Goal: Task Accomplishment & Management: Use online tool/utility

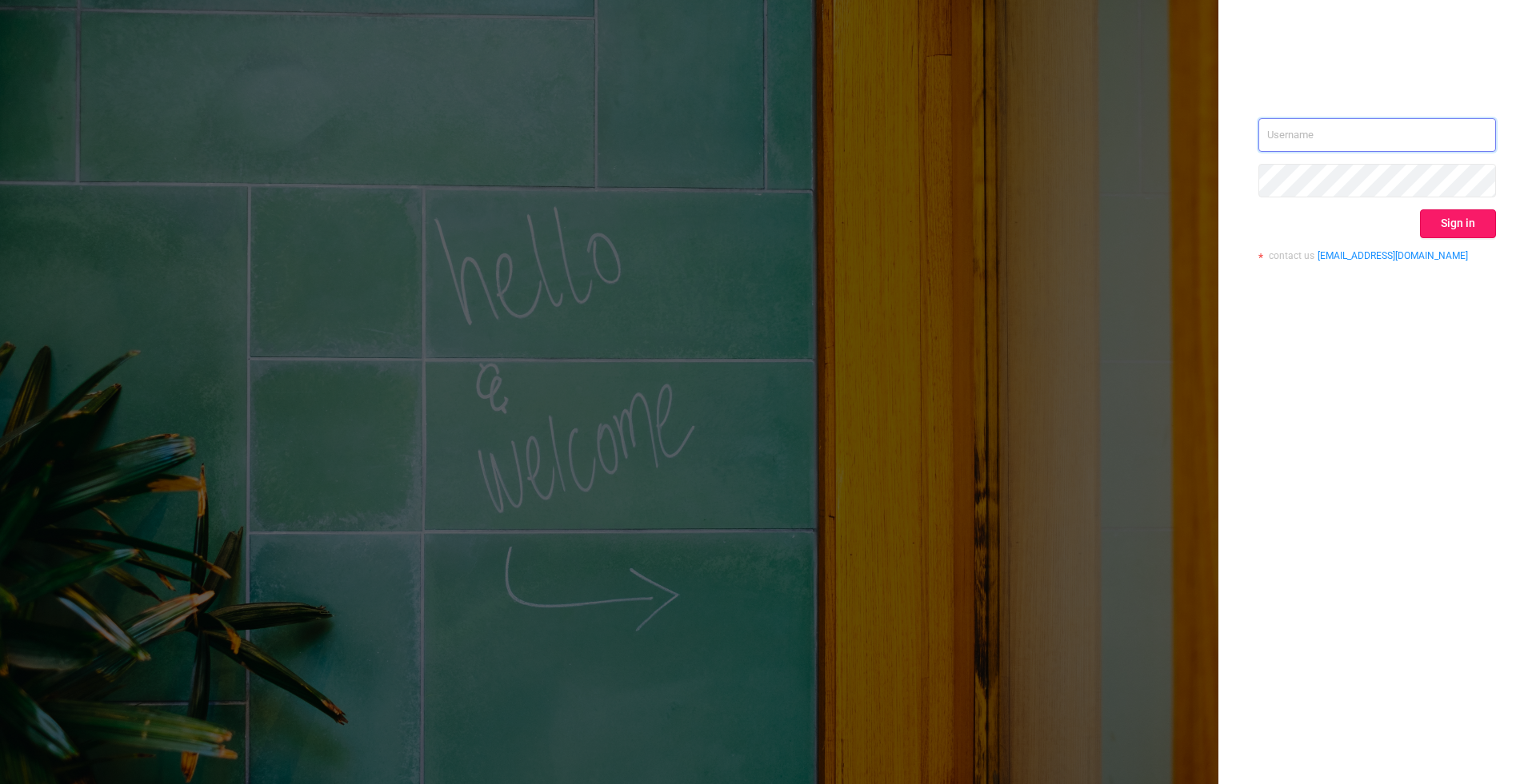
type input "[PERSON_NAME][EMAIL_ADDRESS][DOMAIN_NAME]"
click at [1448, 220] on button "Sign in" at bounding box center [1458, 223] width 76 height 29
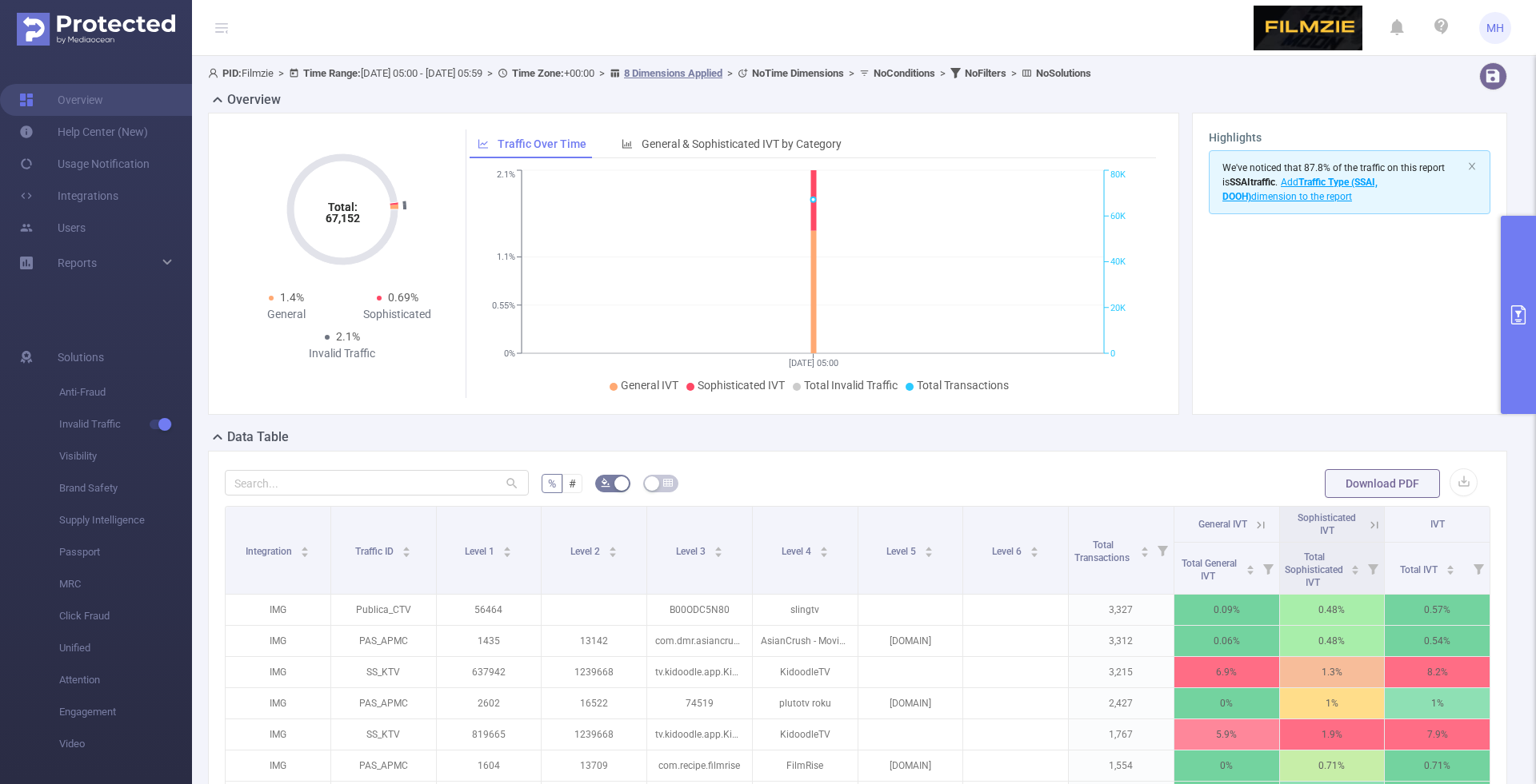
click at [1527, 302] on button "primary" at bounding box center [1518, 315] width 35 height 198
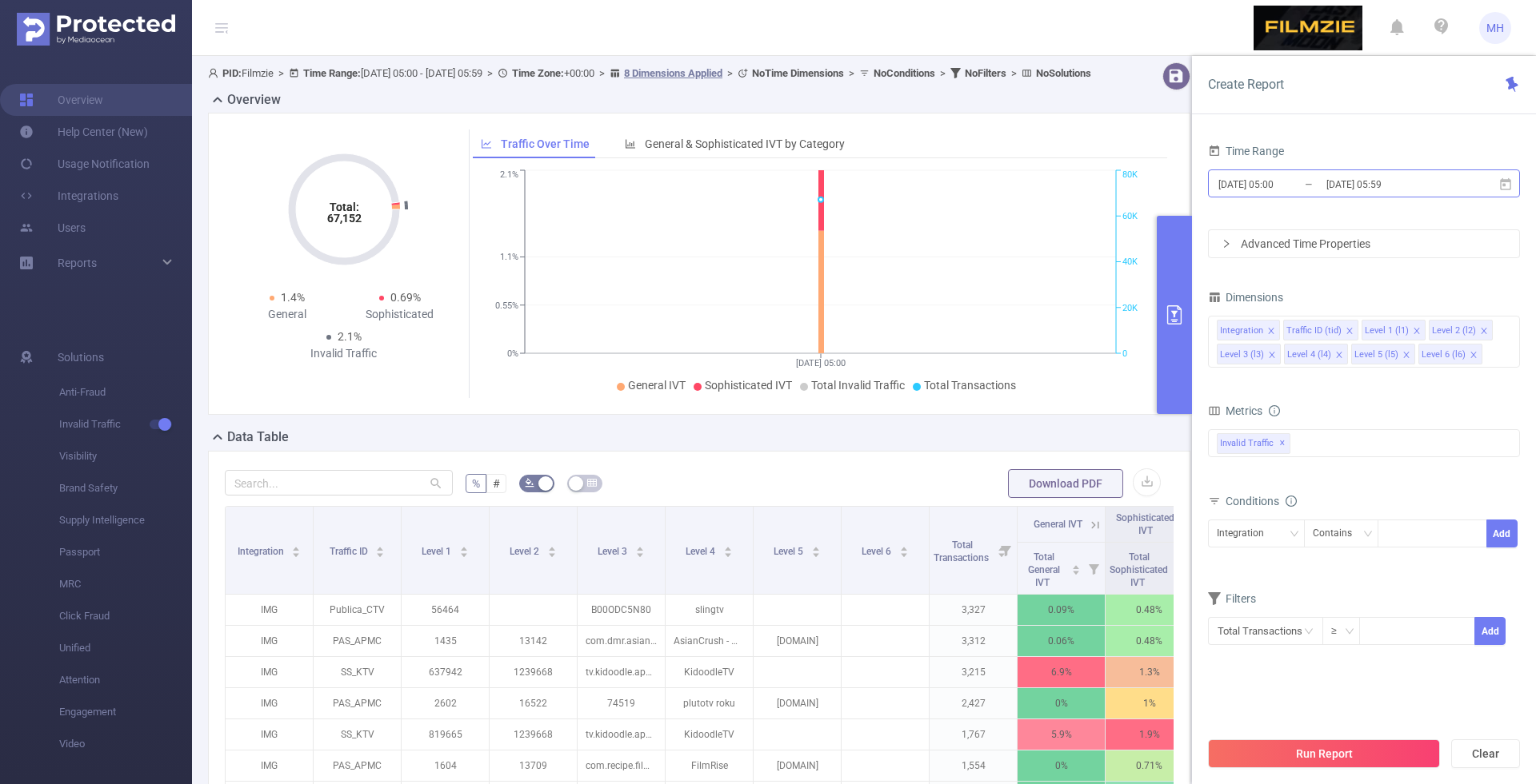
click at [1251, 186] on input "[DATE] 05:00" at bounding box center [1282, 184] width 130 height 22
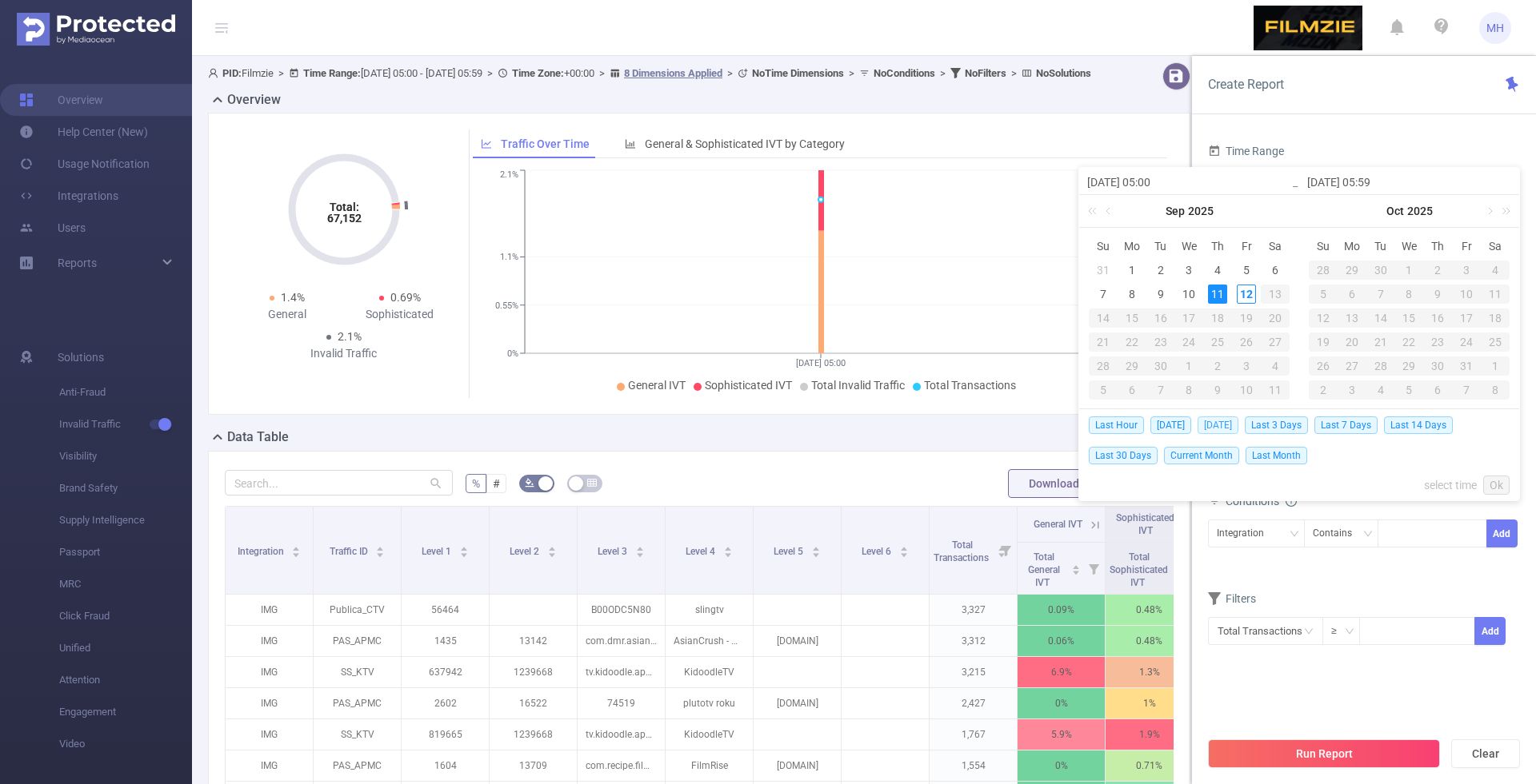
click at [1211, 425] on span "[DATE]" at bounding box center [1218, 425] width 41 height 17
type input "[DATE] 00:00"
type input "[DATE] 23:59"
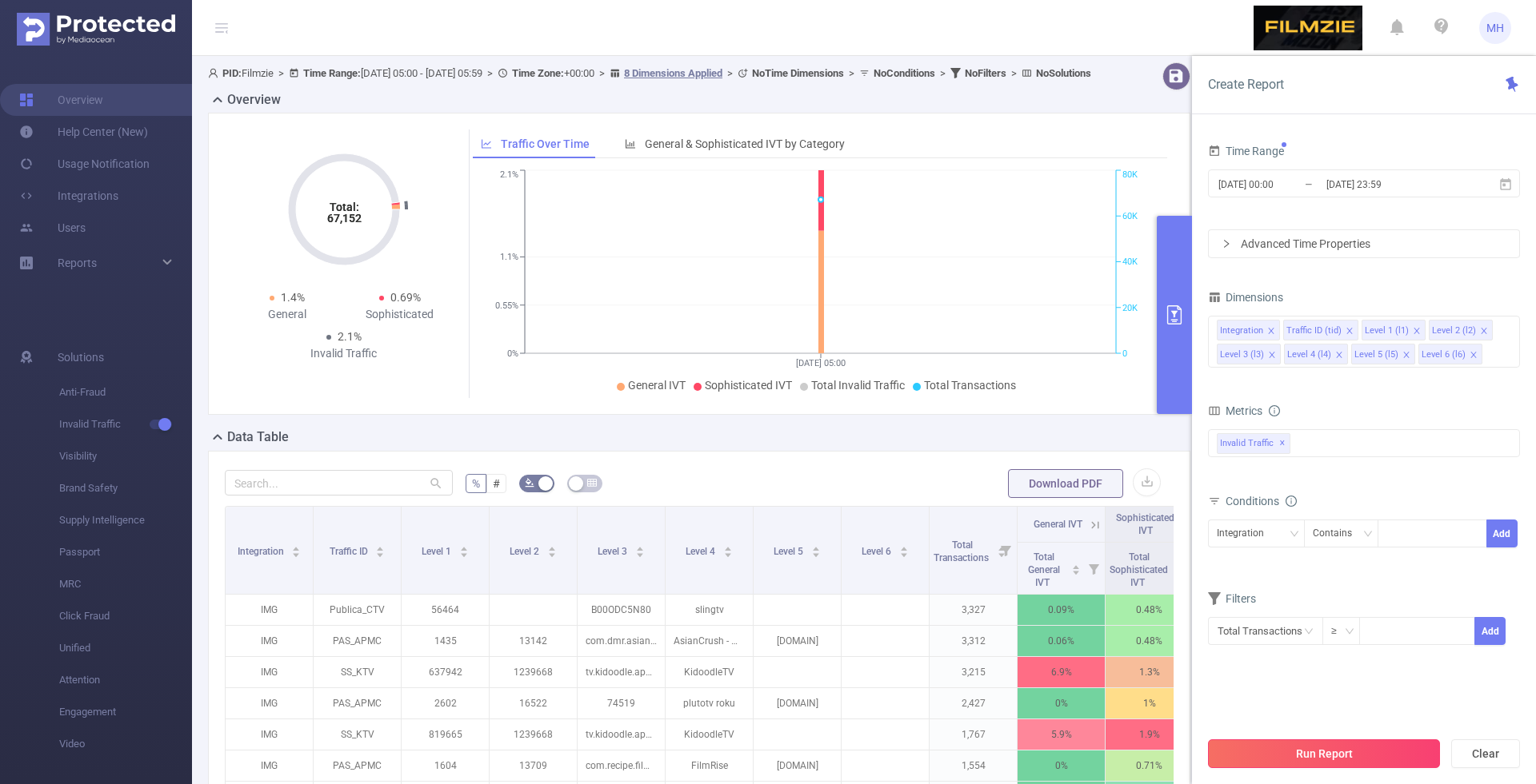
click at [1323, 748] on button "Run Report" at bounding box center [1324, 754] width 232 height 29
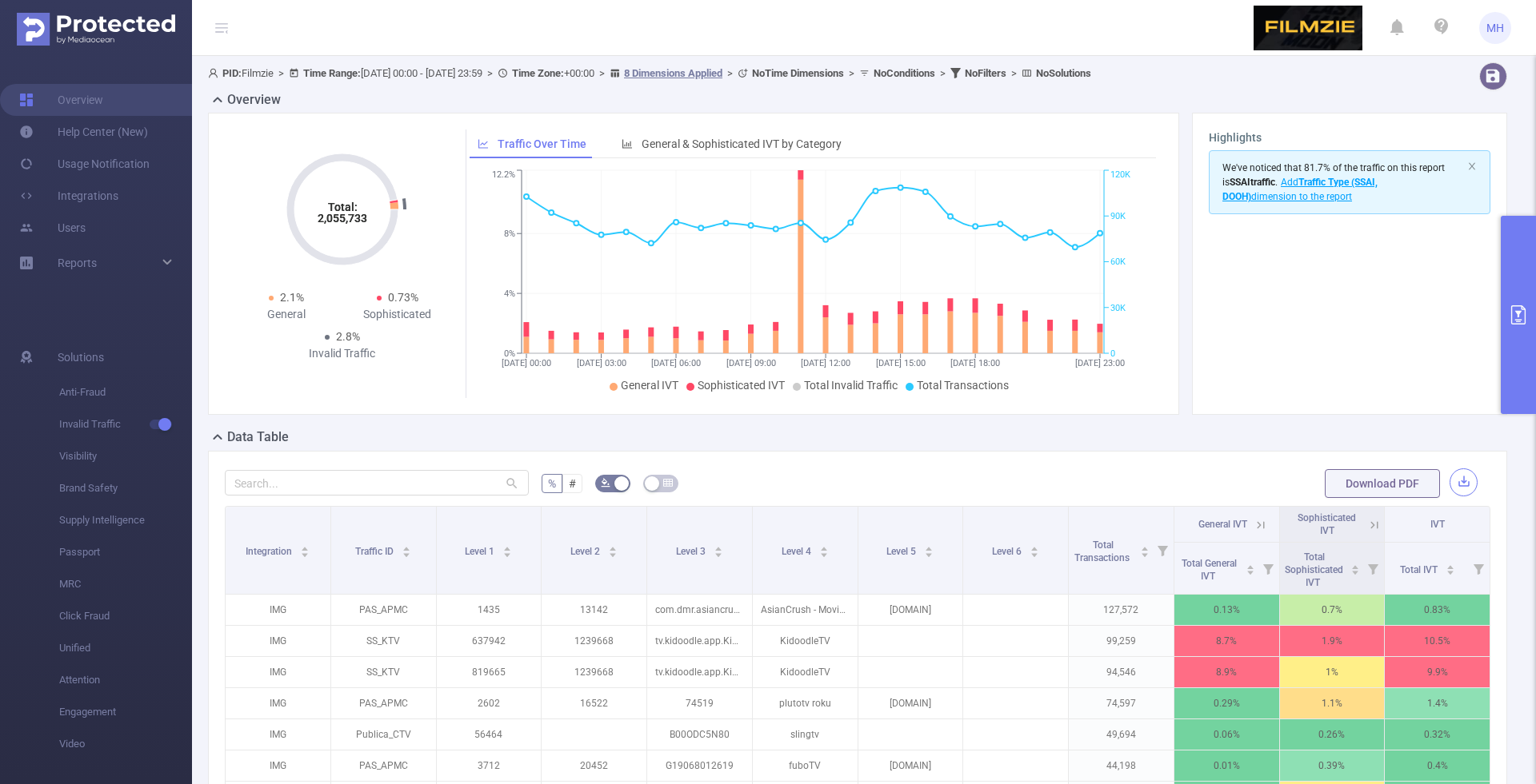
click at [1455, 494] on button "button" at bounding box center [1463, 482] width 28 height 28
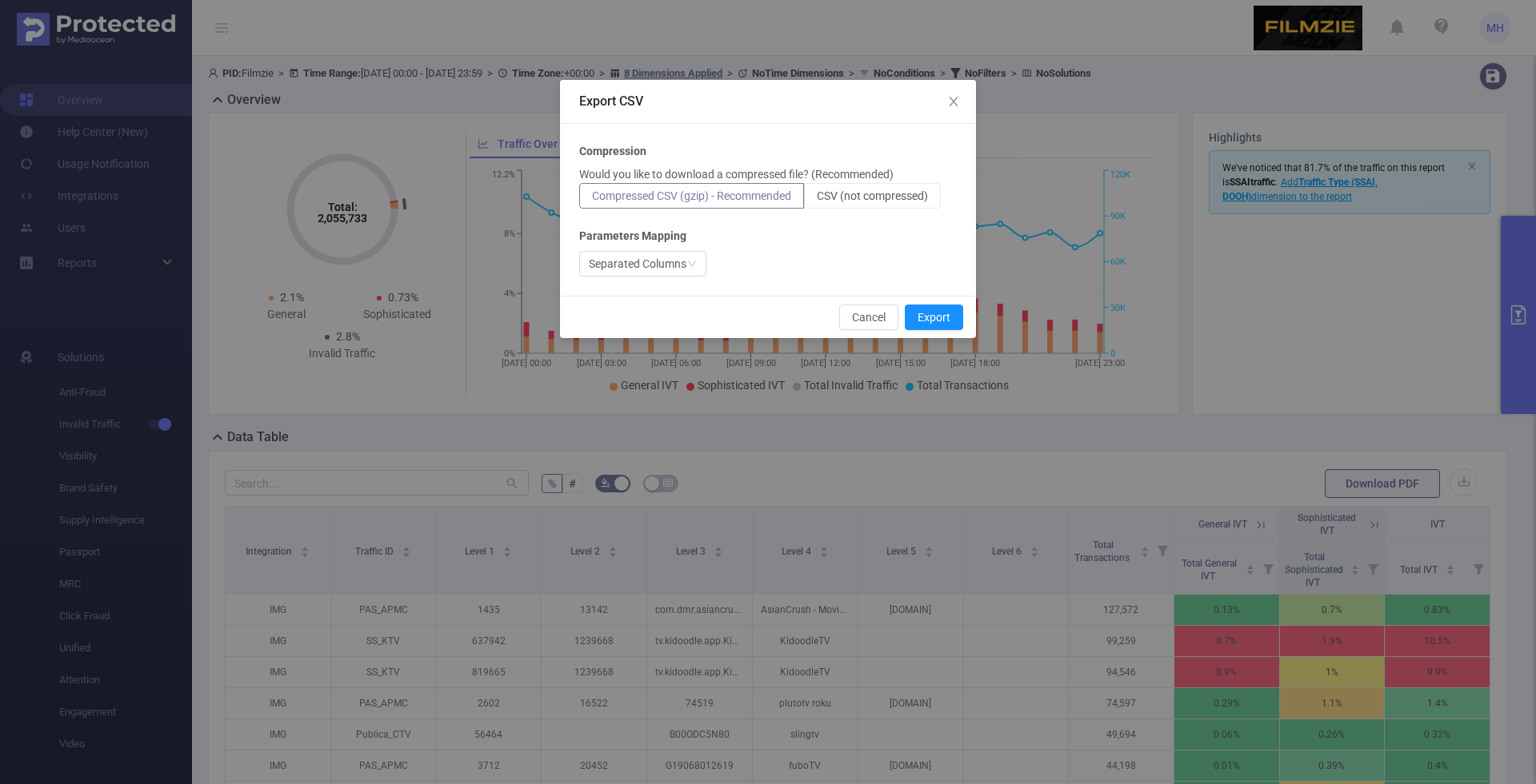
click at [856, 214] on div "Compression Would you like to download a compressed file? (Recommended) Compres…" at bounding box center [768, 210] width 378 height 133
click at [856, 196] on span "CSV (not compressed)" at bounding box center [872, 195] width 112 height 13
click at [816, 200] on input "CSV (not compressed)" at bounding box center [816, 200] width 0 height 0
click at [935, 315] on button "Export" at bounding box center [934, 317] width 59 height 26
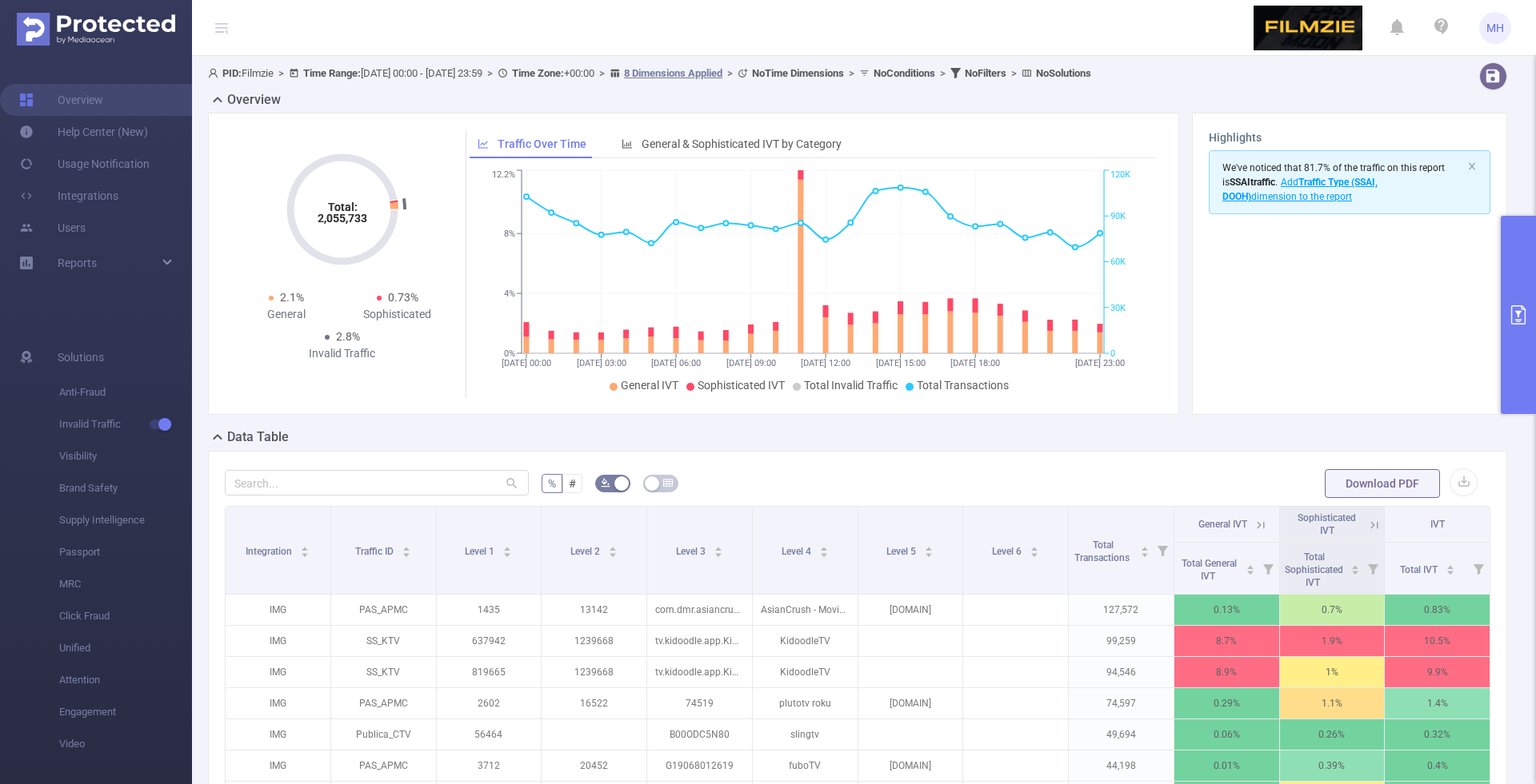
click at [1518, 169] on div "Overview Total: 2,055,733 Total: 2,055,733 2.1% General 0.73% Sophisticated 2.8…" at bounding box center [863, 259] width 1312 height 337
click at [1460, 478] on button "button" at bounding box center [1463, 482] width 28 height 28
